Goal: Task Accomplishment & Management: Manage account settings

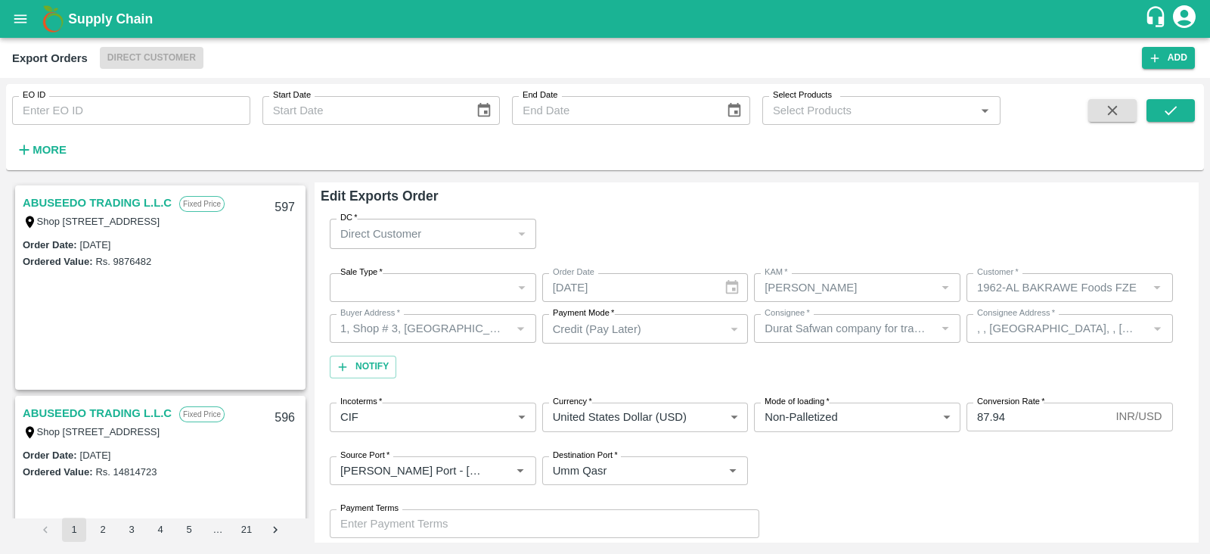
click at [436, 281] on div "​" at bounding box center [433, 287] width 206 height 29
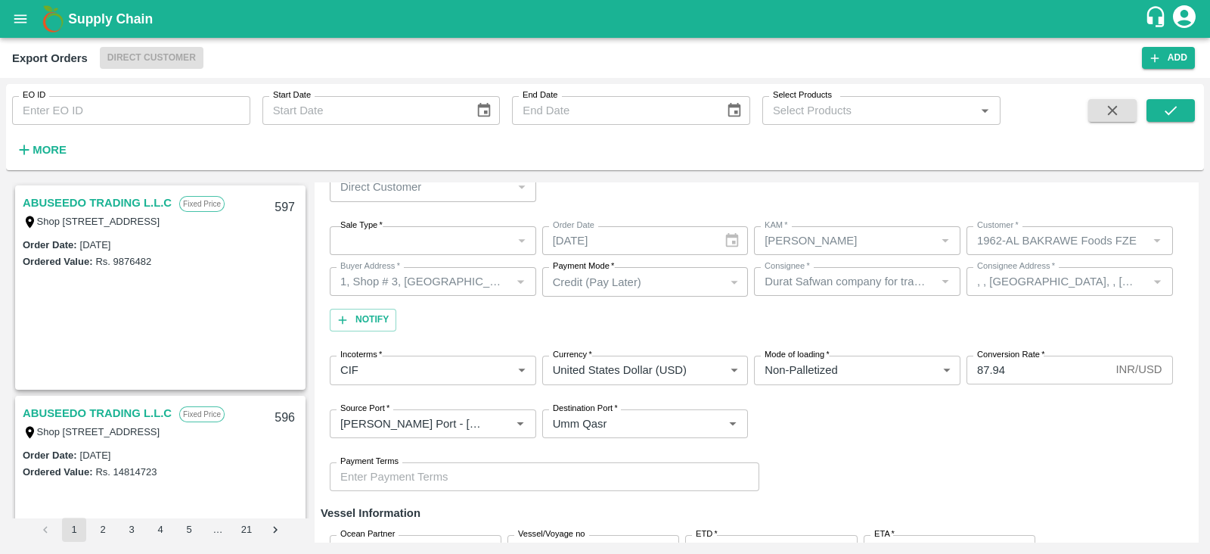
scroll to position [47, 0]
click at [203, 115] on input "EO ID" at bounding box center [131, 110] width 238 height 29
type input "555"
click at [1168, 106] on icon "submit" at bounding box center [1170, 110] width 17 height 17
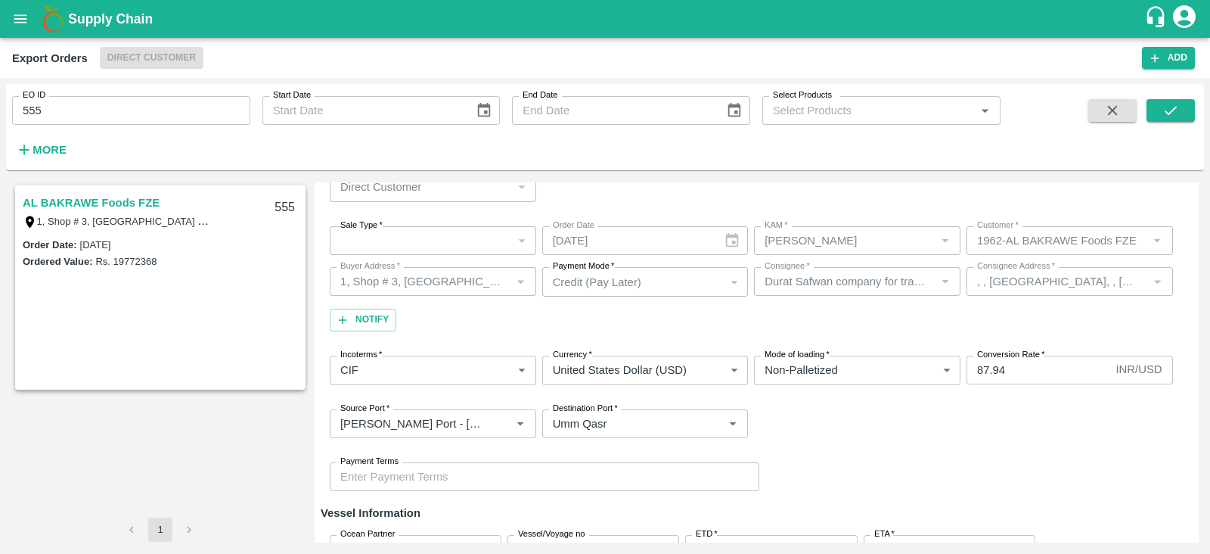
click at [121, 206] on link "AL BAKRAWE Foods FZE" at bounding box center [91, 203] width 137 height 20
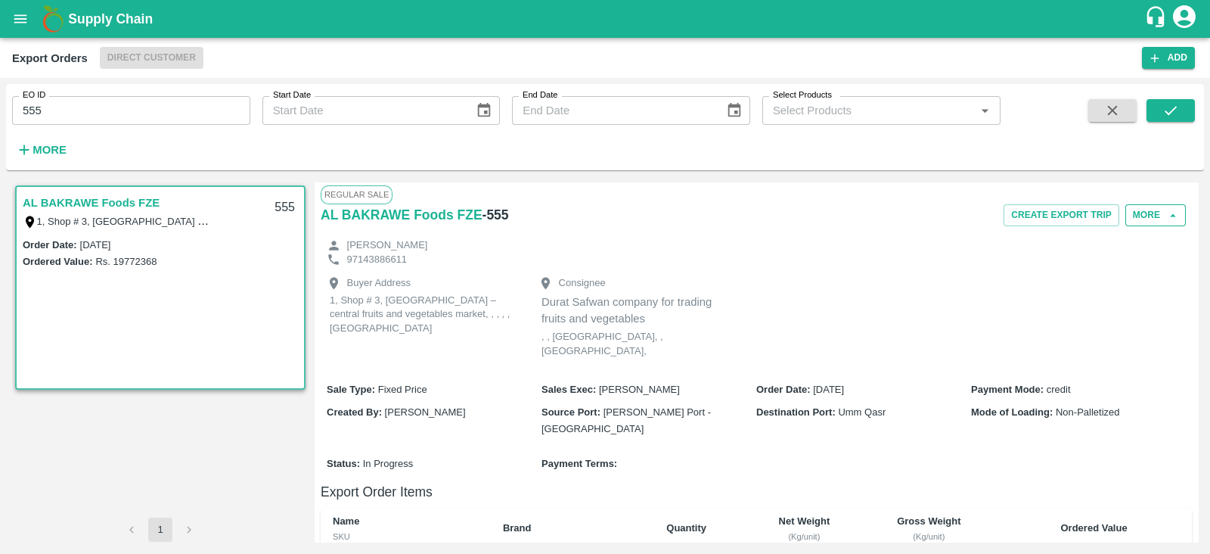
click at [1142, 208] on button "More" at bounding box center [1155, 215] width 60 height 22
click at [1149, 278] on span "Edit" at bounding box center [1156, 284] width 29 height 17
